Goal: Task Accomplishment & Management: Manage account settings

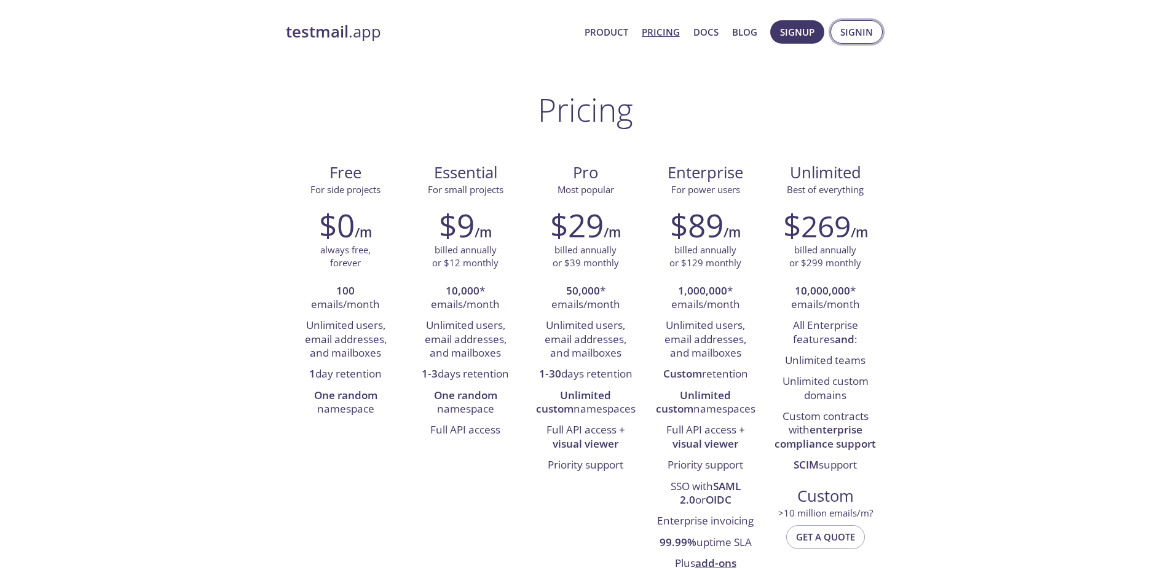
click at [856, 31] on span "Signin" at bounding box center [856, 32] width 33 height 16
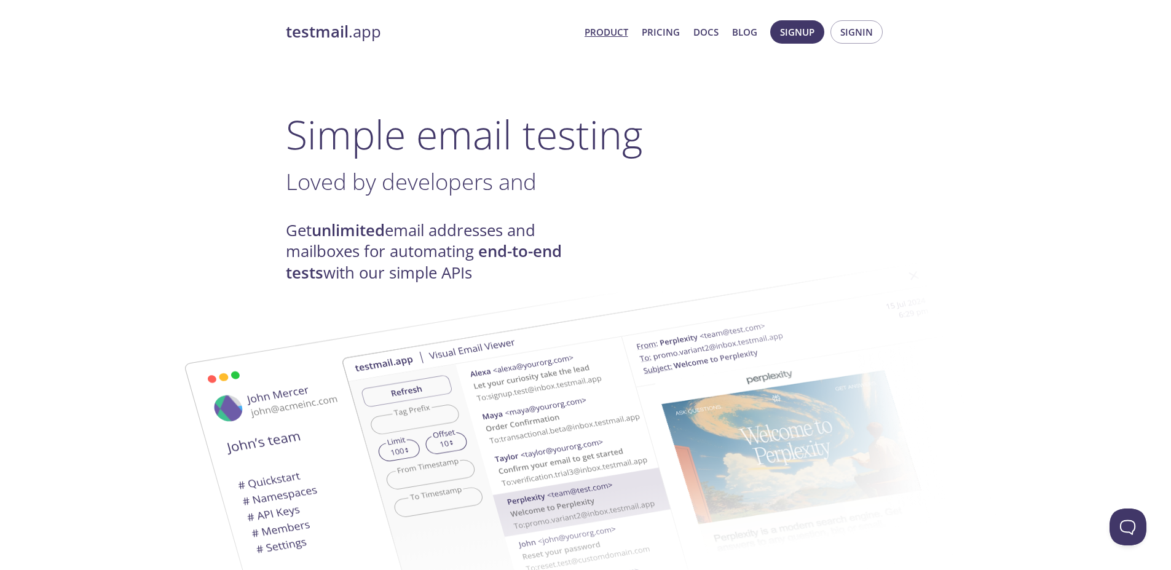
click at [617, 35] on link "Product" at bounding box center [607, 32] width 44 height 16
click at [864, 31] on span "Signin" at bounding box center [856, 32] width 33 height 16
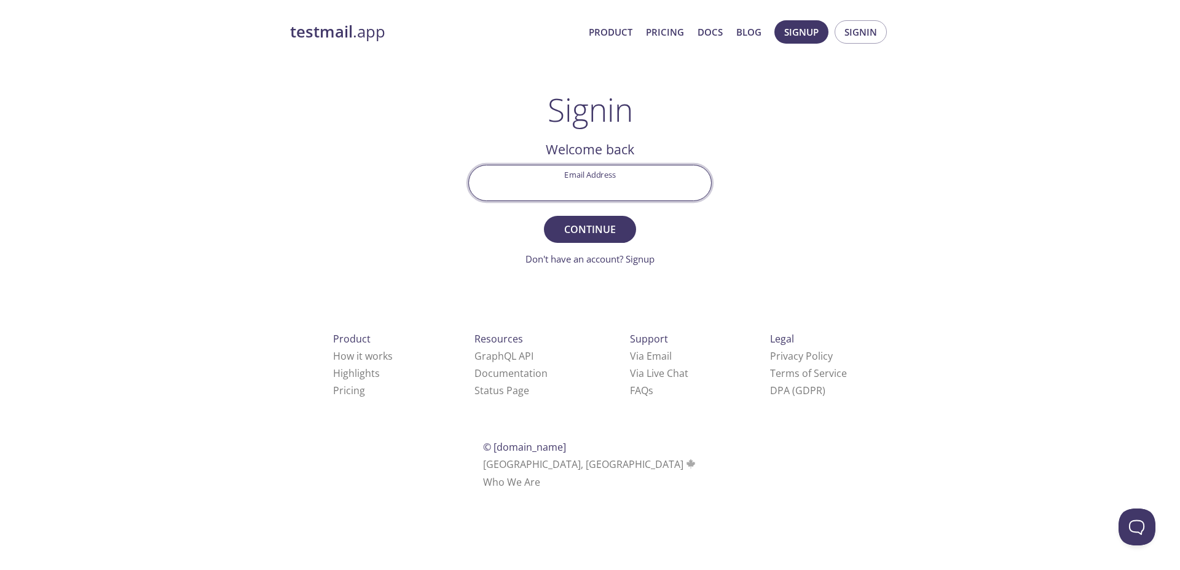
click at [612, 193] on input "Email Address" at bounding box center [590, 182] width 242 height 35
type input "[PERSON_NAME][EMAIL_ADDRESS][DOMAIN_NAME]"
click at [783, 209] on div "testmail .app Product Pricing Docs Blog Signup Signin Signin Welcome back Email…" at bounding box center [589, 268] width 629 height 513
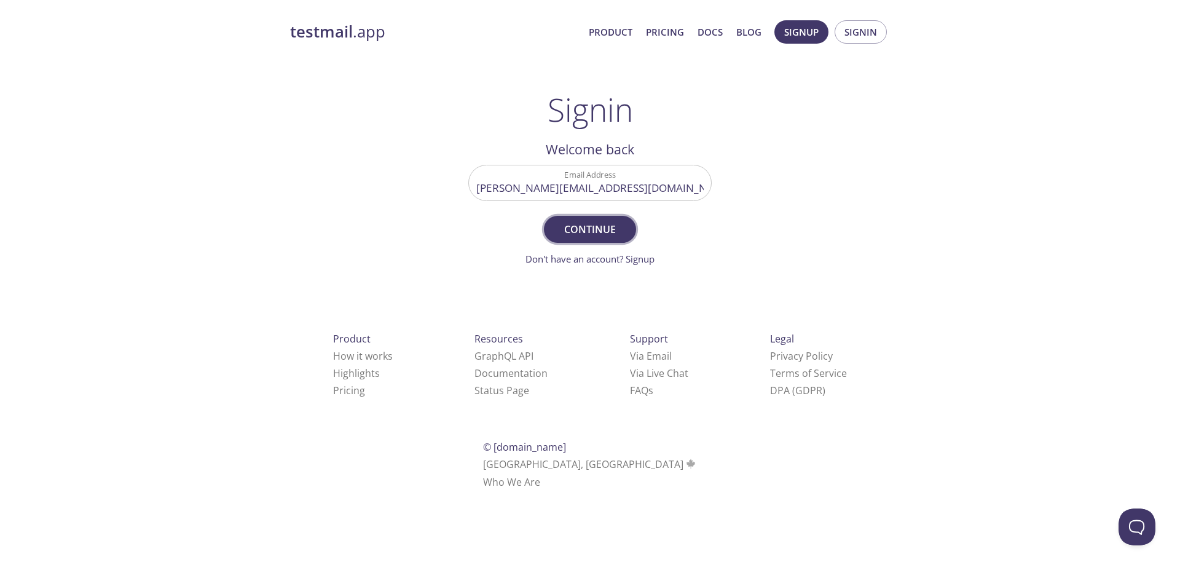
click at [612, 229] on span "Continue" at bounding box center [590, 229] width 65 height 17
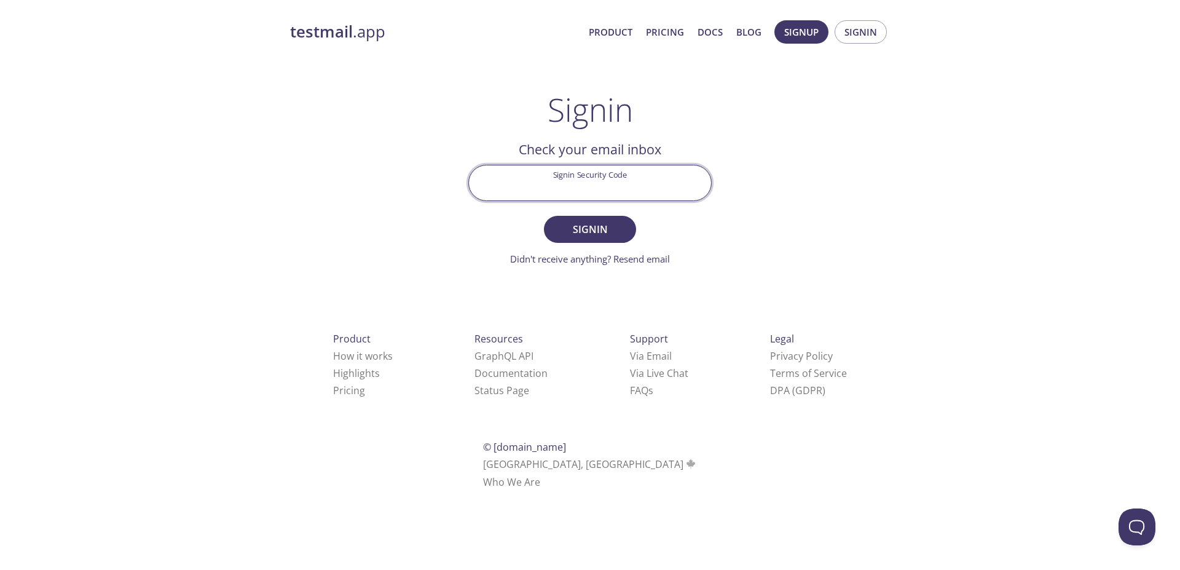
click at [584, 186] on input "Signin Security Code" at bounding box center [590, 182] width 242 height 35
click at [359, 176] on div "testmail .app Product Pricing Docs Blog Signup Signin Signin Welcome back Email…" at bounding box center [589, 268] width 629 height 513
click at [629, 179] on input "Signin Security Code" at bounding box center [590, 182] width 242 height 35
paste input "MS7WTD8"
type input "MS7WTD8"
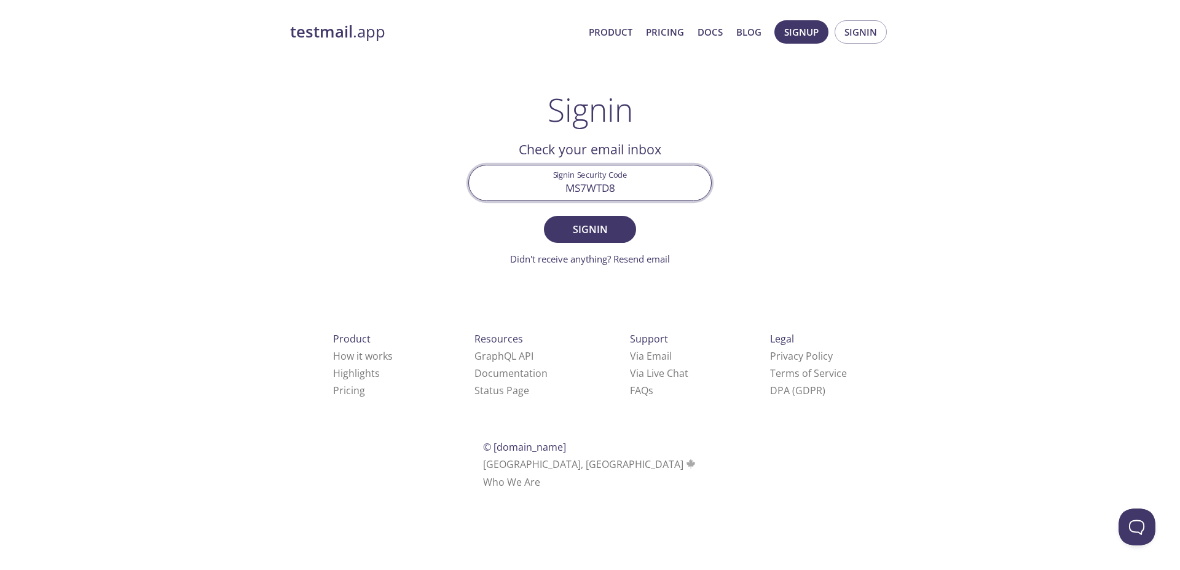
click at [774, 244] on div "testmail .app Product Pricing Docs Blog Signup Signin Signin Welcome back Email…" at bounding box center [589, 268] width 629 height 513
click at [596, 237] on span "Signin" at bounding box center [590, 229] width 65 height 17
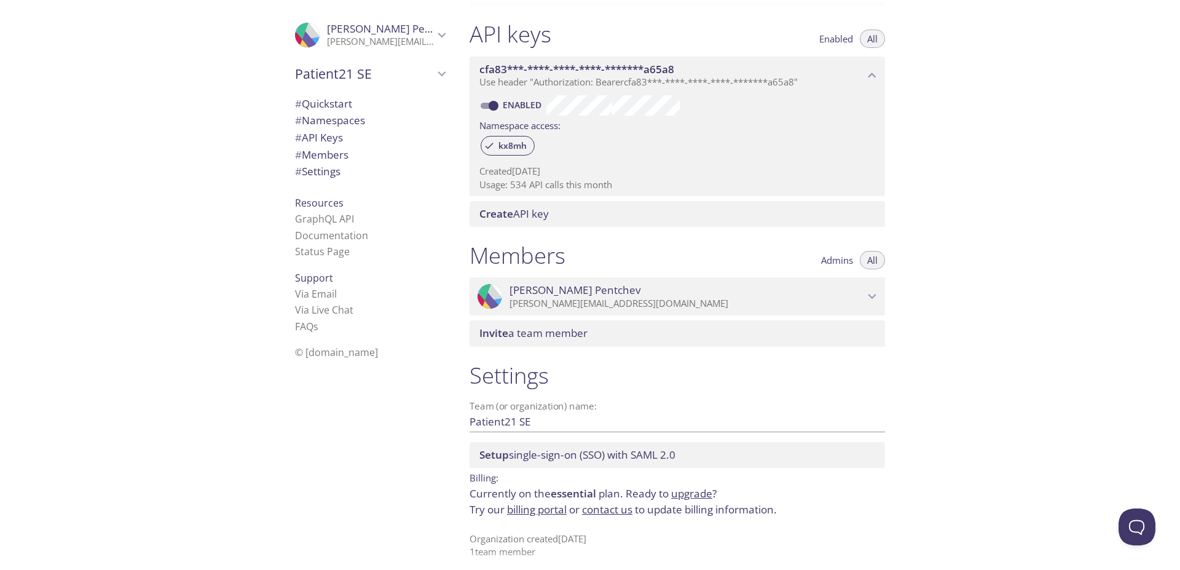
scroll to position [320, 0]
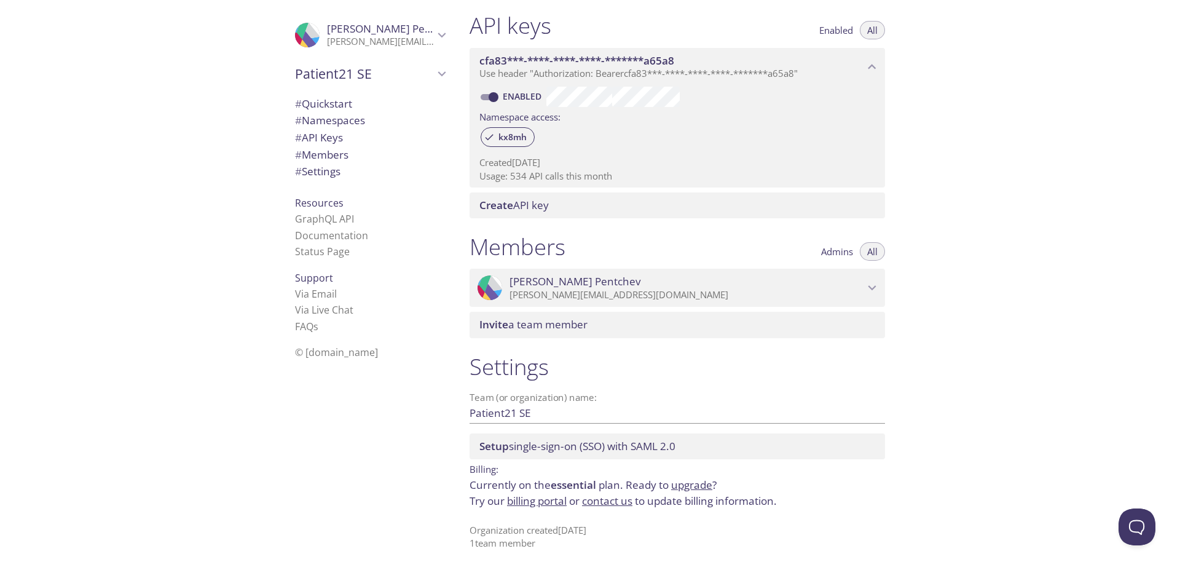
click at [553, 501] on link "billing portal" at bounding box center [537, 501] width 60 height 14
